Goal: Task Accomplishment & Management: Manage account settings

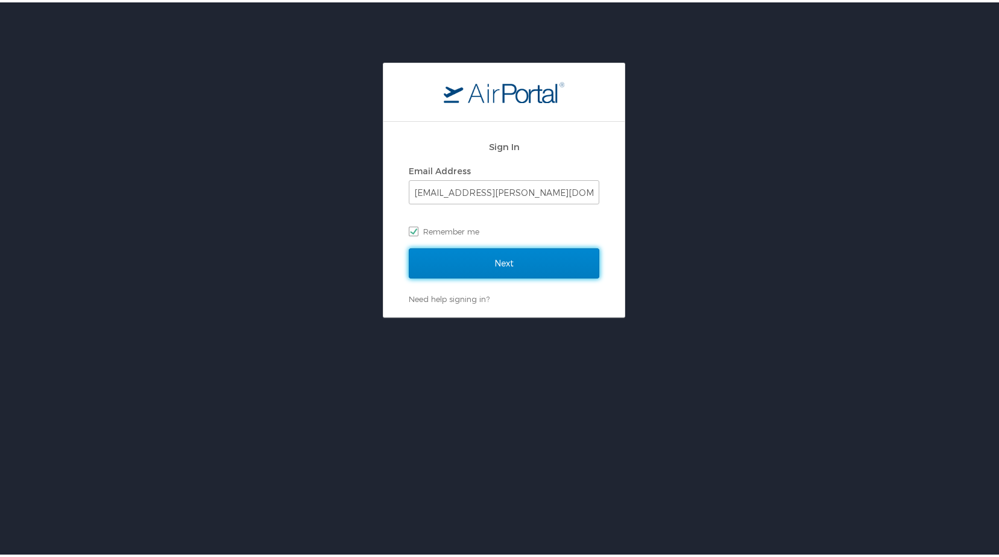
click at [489, 255] on input "Next" at bounding box center [504, 261] width 191 height 30
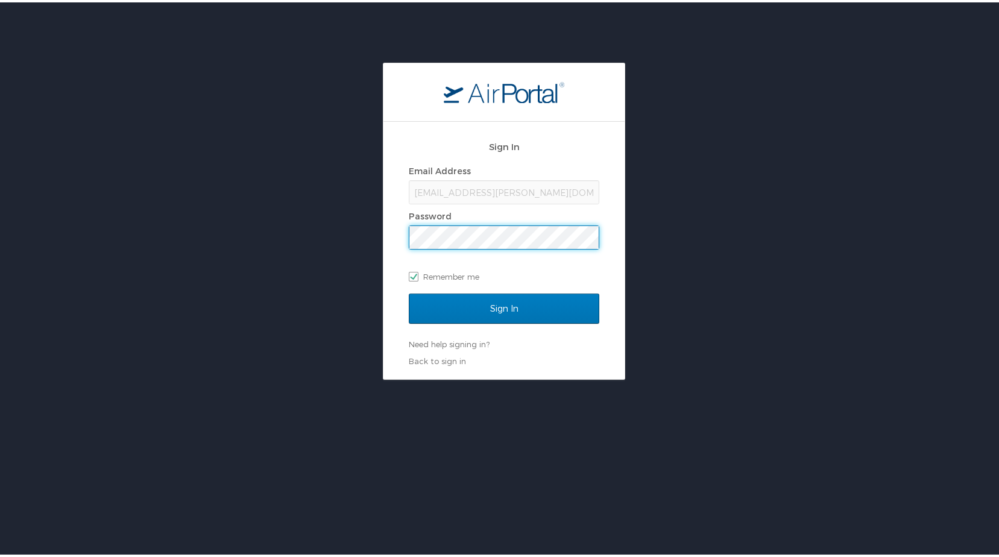
click at [409, 291] on input "Sign In" at bounding box center [504, 306] width 191 height 30
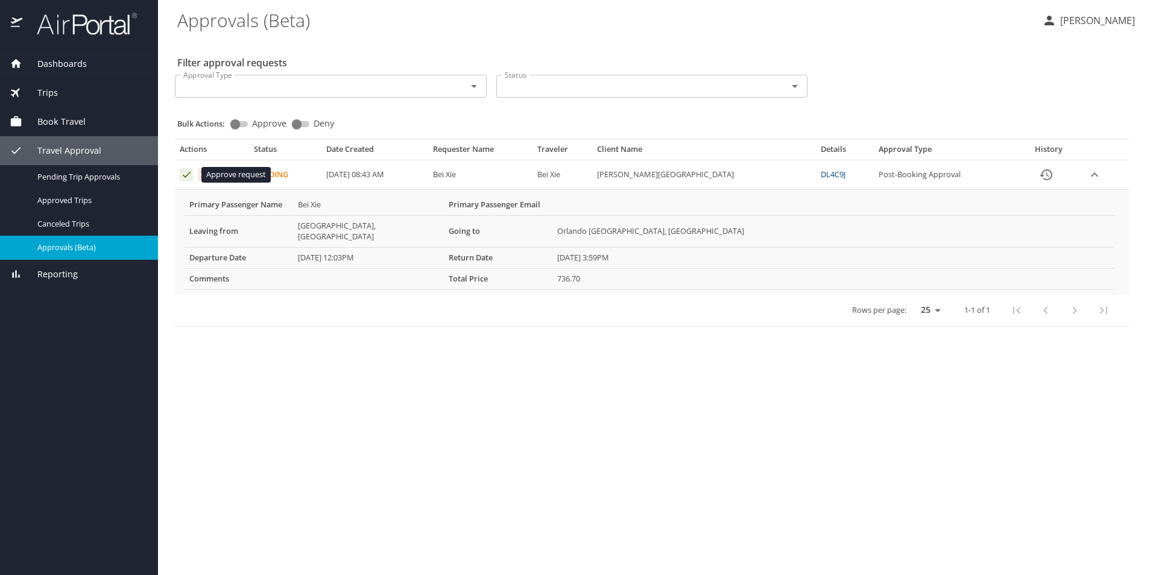
click at [182, 174] on icon "Approval table" at bounding box center [186, 174] width 11 height 11
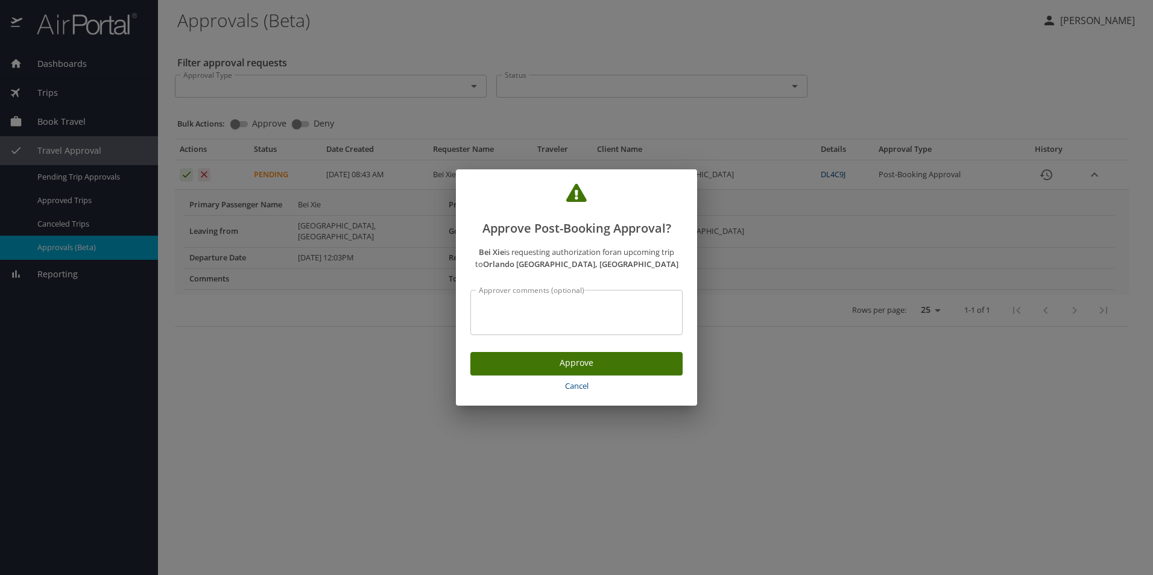
click at [551, 311] on textarea "Approver comments (optional)" at bounding box center [576, 313] width 195 height 23
type textarea "Bei Xie - P2601606"
click at [542, 362] on span "Approve" at bounding box center [576, 363] width 193 height 15
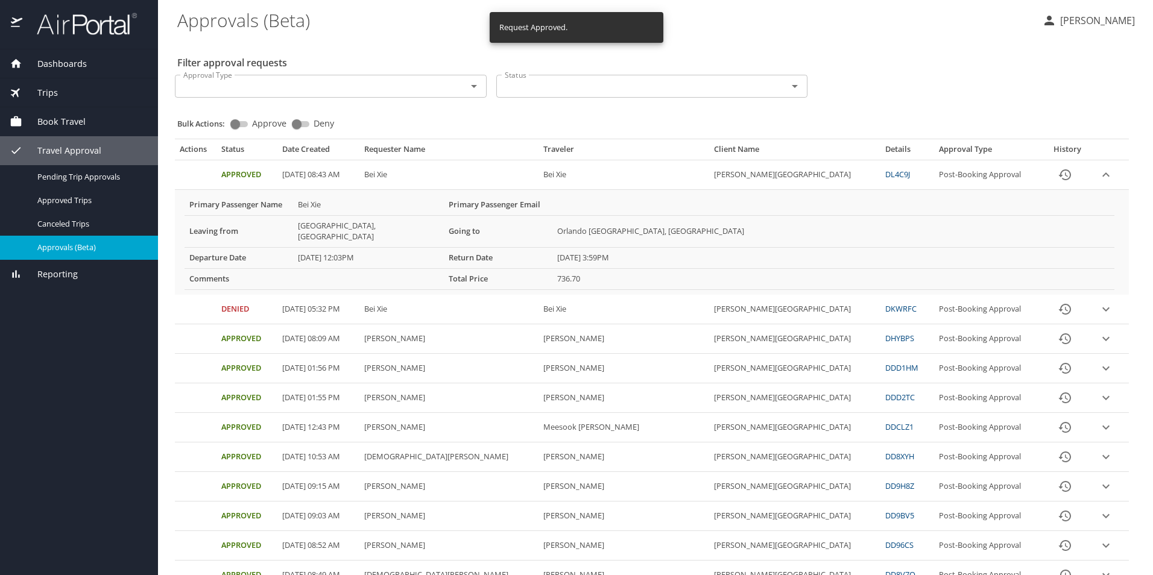
click at [1008, 19] on p "Charlcye Rankins" at bounding box center [1096, 20] width 78 height 14
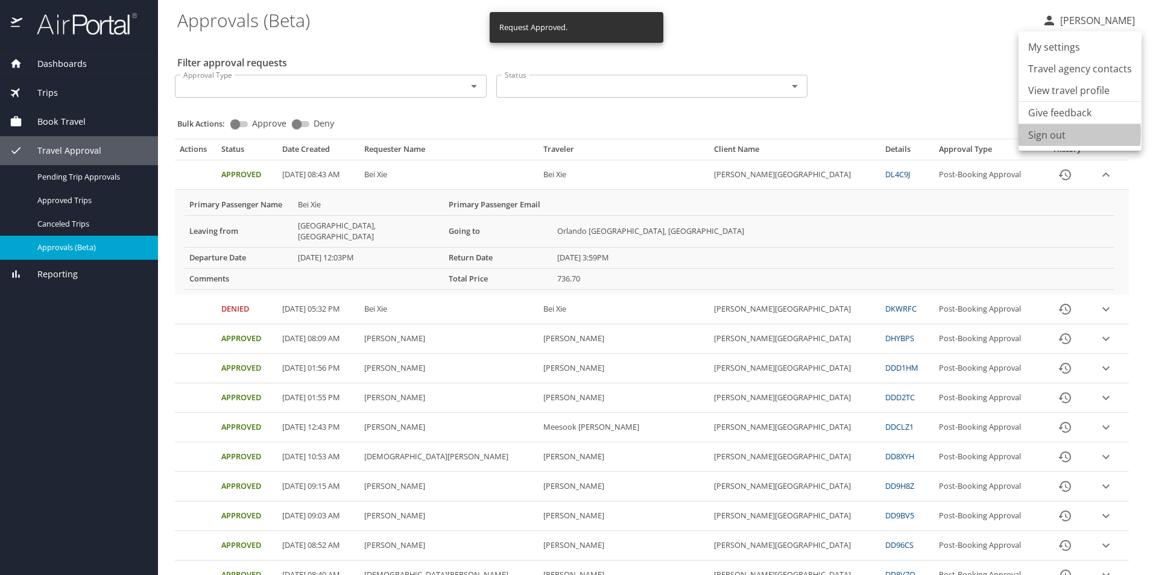
drag, startPoint x: 1043, startPoint y: 133, endPoint x: 1042, endPoint y: 127, distance: 6.1
click at [1008, 133] on li "Sign out" at bounding box center [1080, 135] width 123 height 22
